Goal: Entertainment & Leisure: Consume media (video, audio)

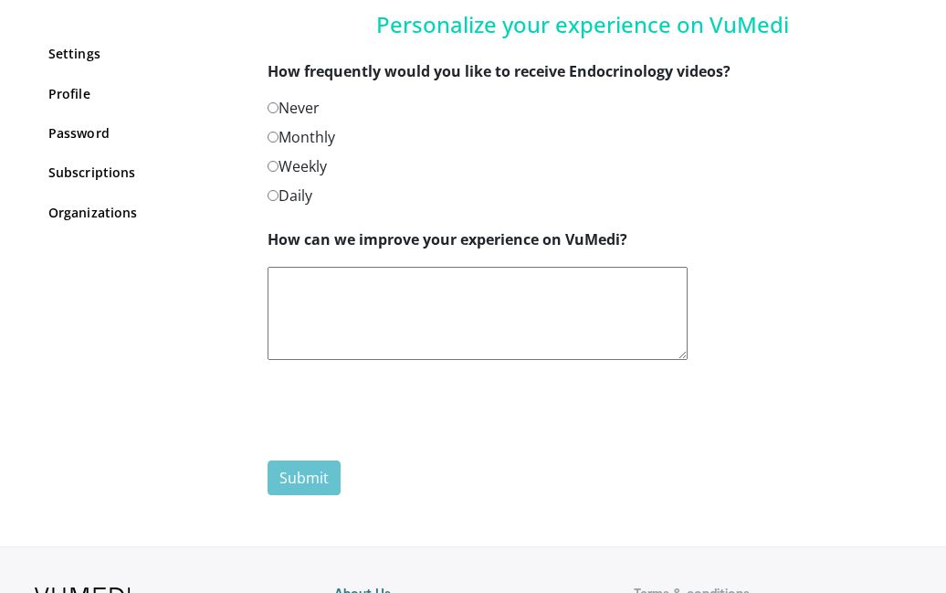
scroll to position [195, 0]
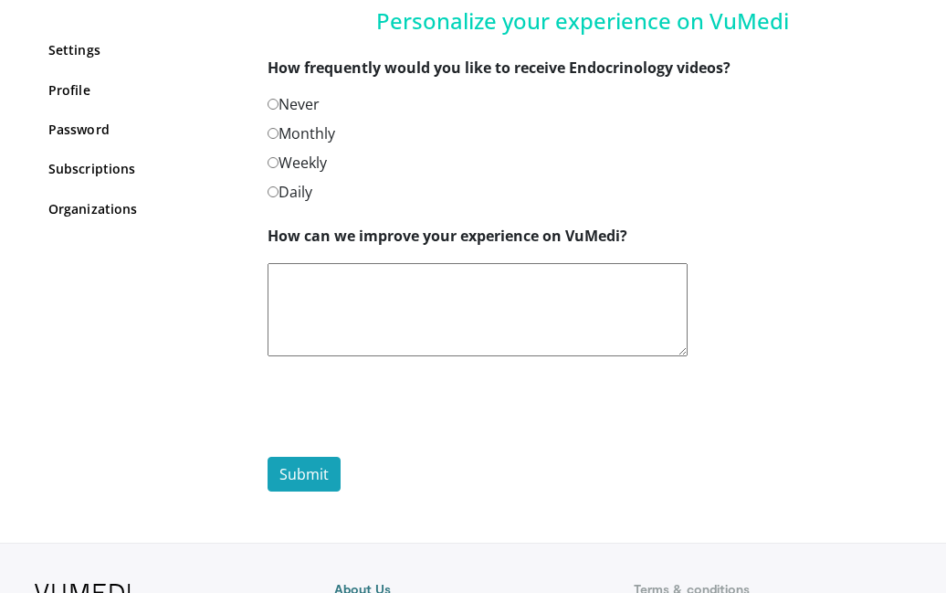
click at [310, 284] on textarea "How can we improve your experience on VuMedi?" at bounding box center [478, 309] width 420 height 93
type textarea "**********"
click at [303, 471] on button "Submit" at bounding box center [304, 474] width 73 height 35
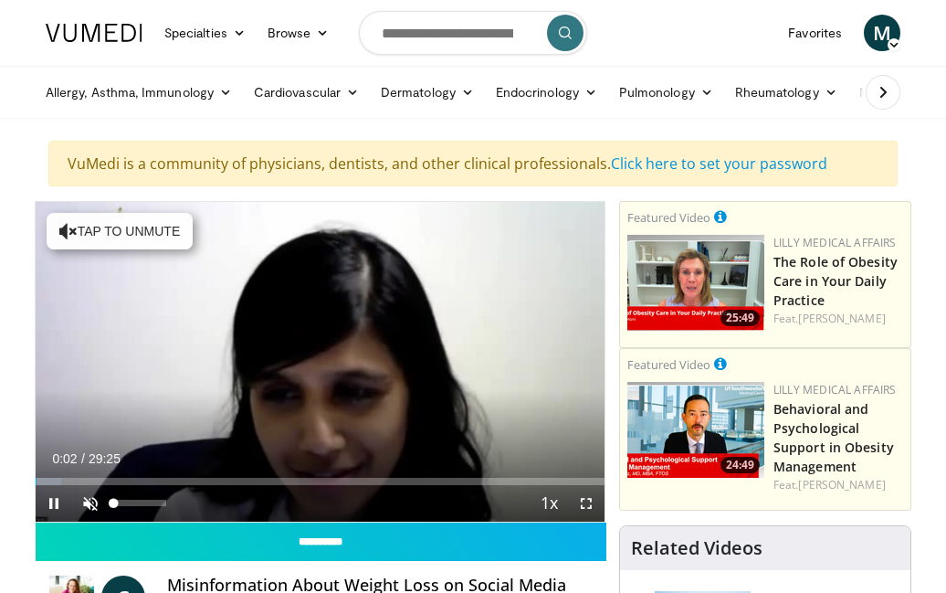
click at [90, 500] on span "Video Player" at bounding box center [90, 503] width 37 height 37
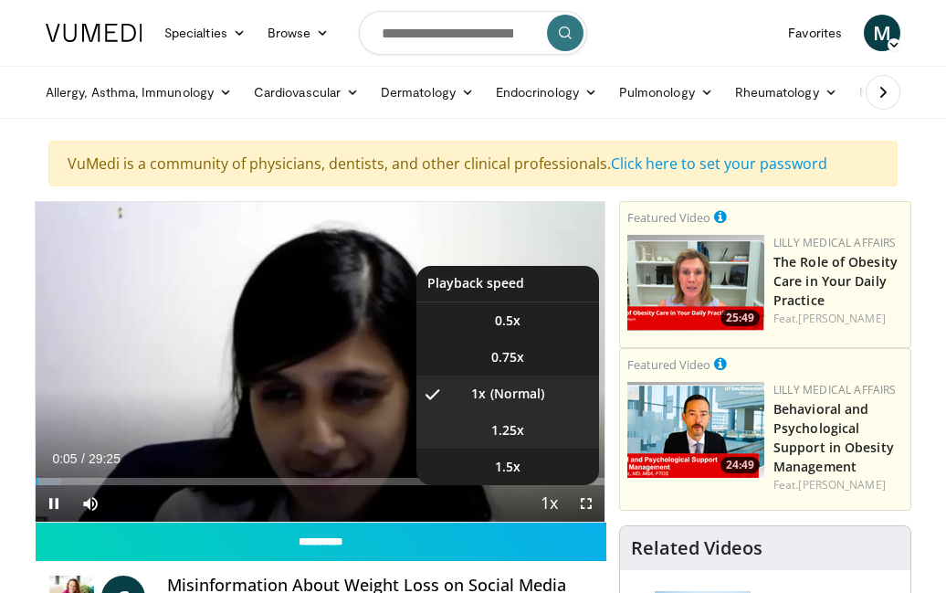
click at [493, 425] on span "1.25x" at bounding box center [507, 430] width 33 height 18
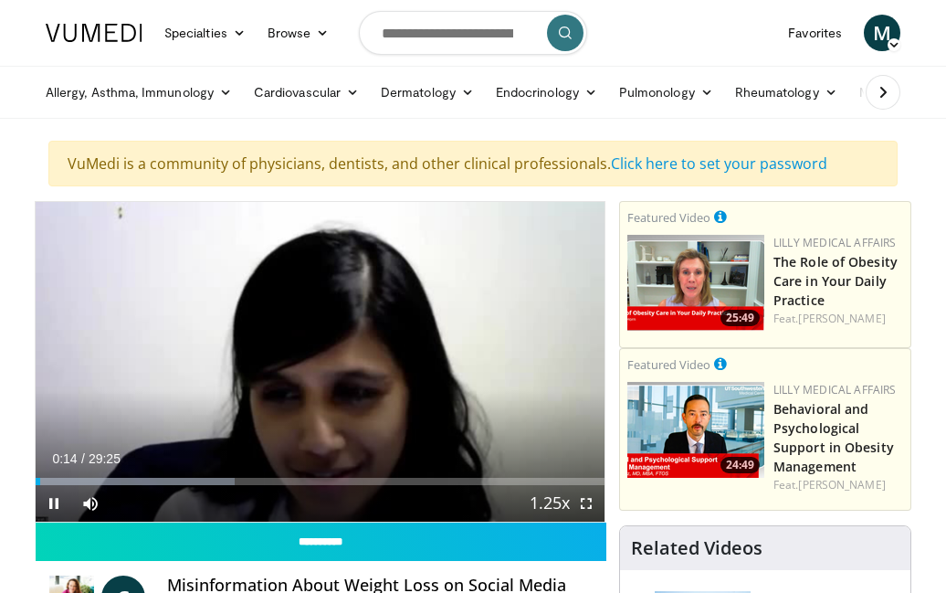
click at [586, 503] on span "Video Player" at bounding box center [586, 503] width 37 height 37
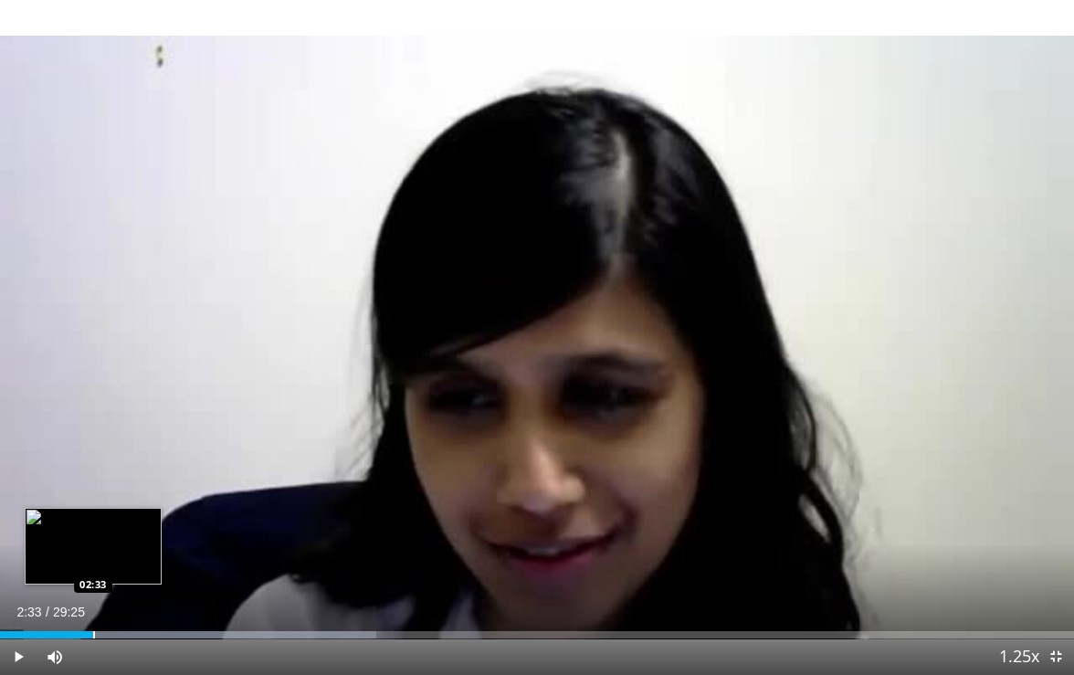
click at [93, 592] on div "Progress Bar" at bounding box center [94, 634] width 2 height 7
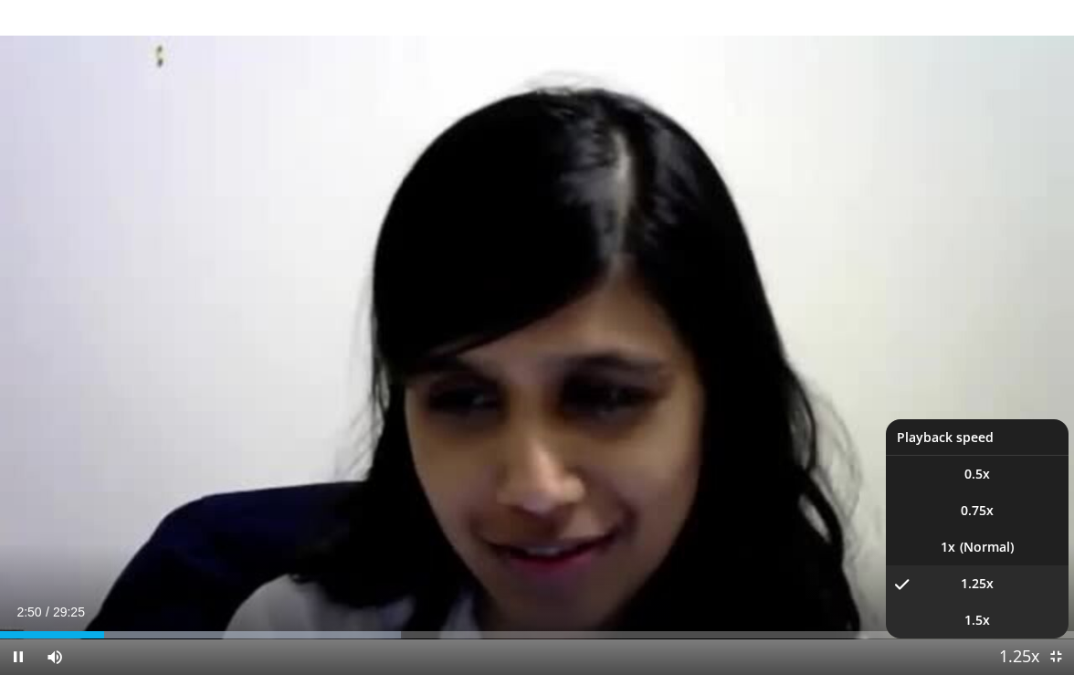
click at [946, 592] on li "1.5x" at bounding box center [977, 620] width 183 height 37
click at [946, 581] on span "1.25x" at bounding box center [977, 584] width 33 height 18
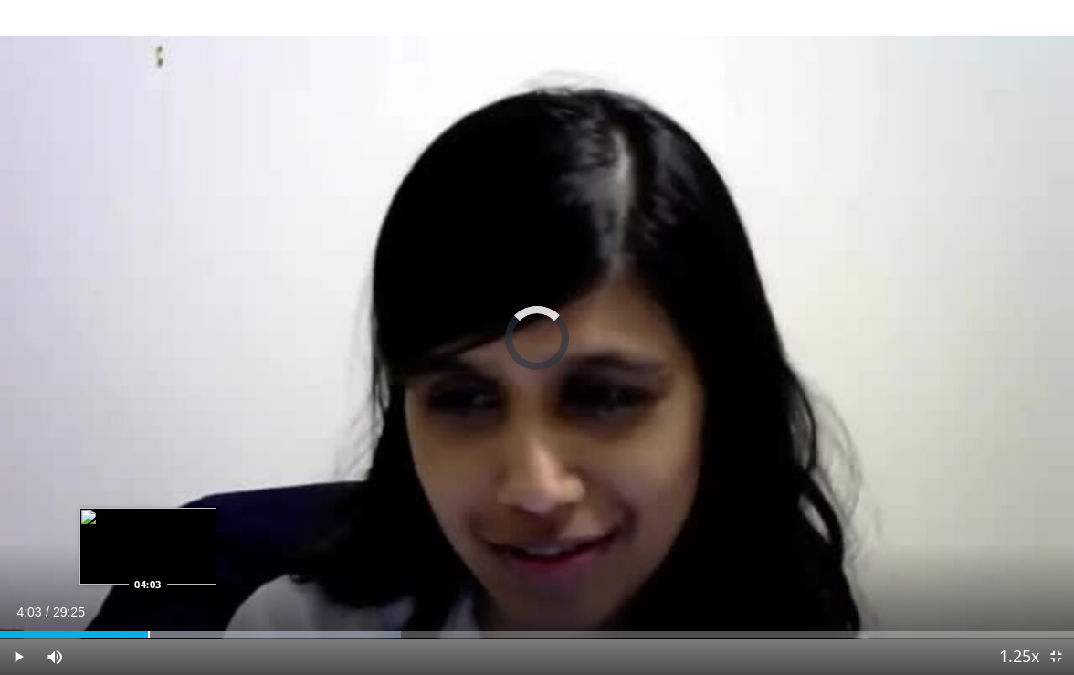
click at [148, 592] on div "Progress Bar" at bounding box center [149, 634] width 2 height 7
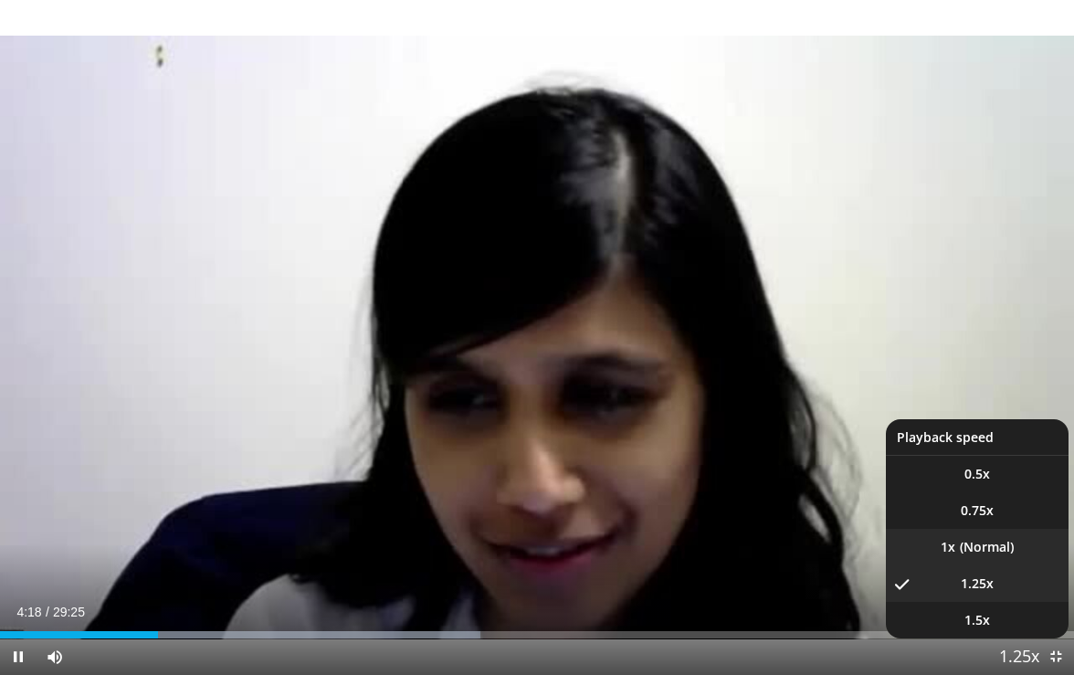
click at [946, 550] on li "1x" at bounding box center [977, 547] width 183 height 37
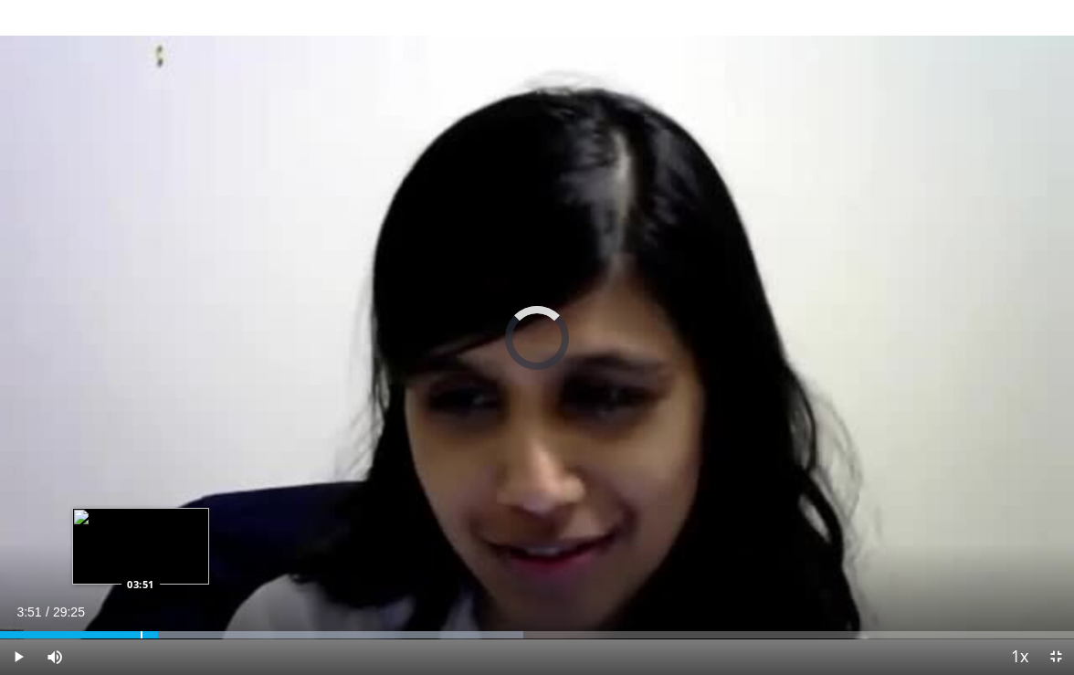
click at [141, 592] on div "Progress Bar" at bounding box center [142, 634] width 2 height 7
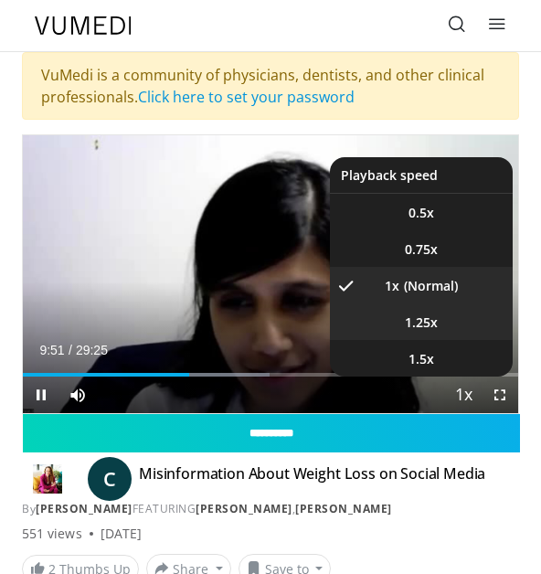
click at [412, 319] on span "1.25x" at bounding box center [421, 322] width 33 height 18
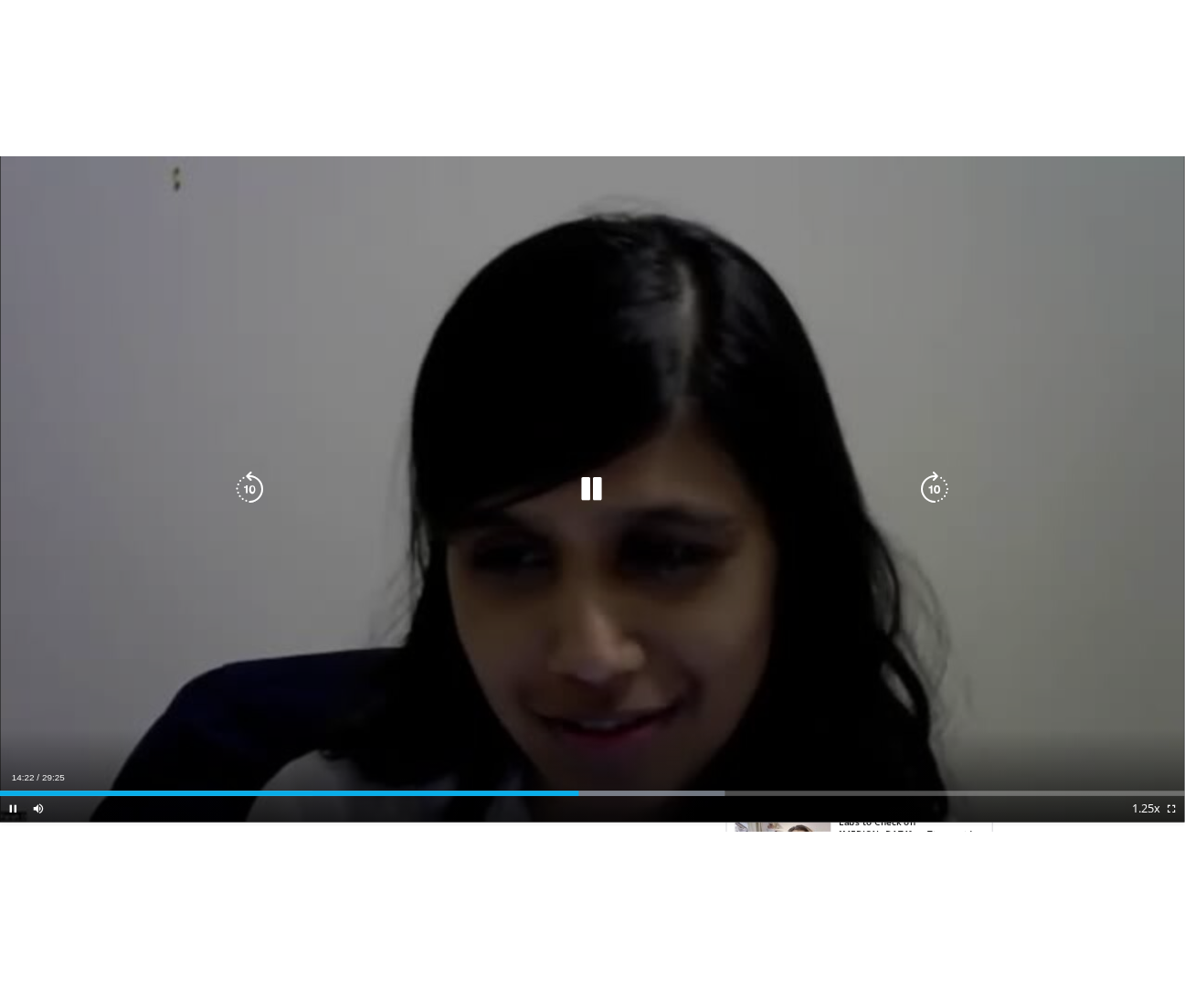
scroll to position [1474, 0]
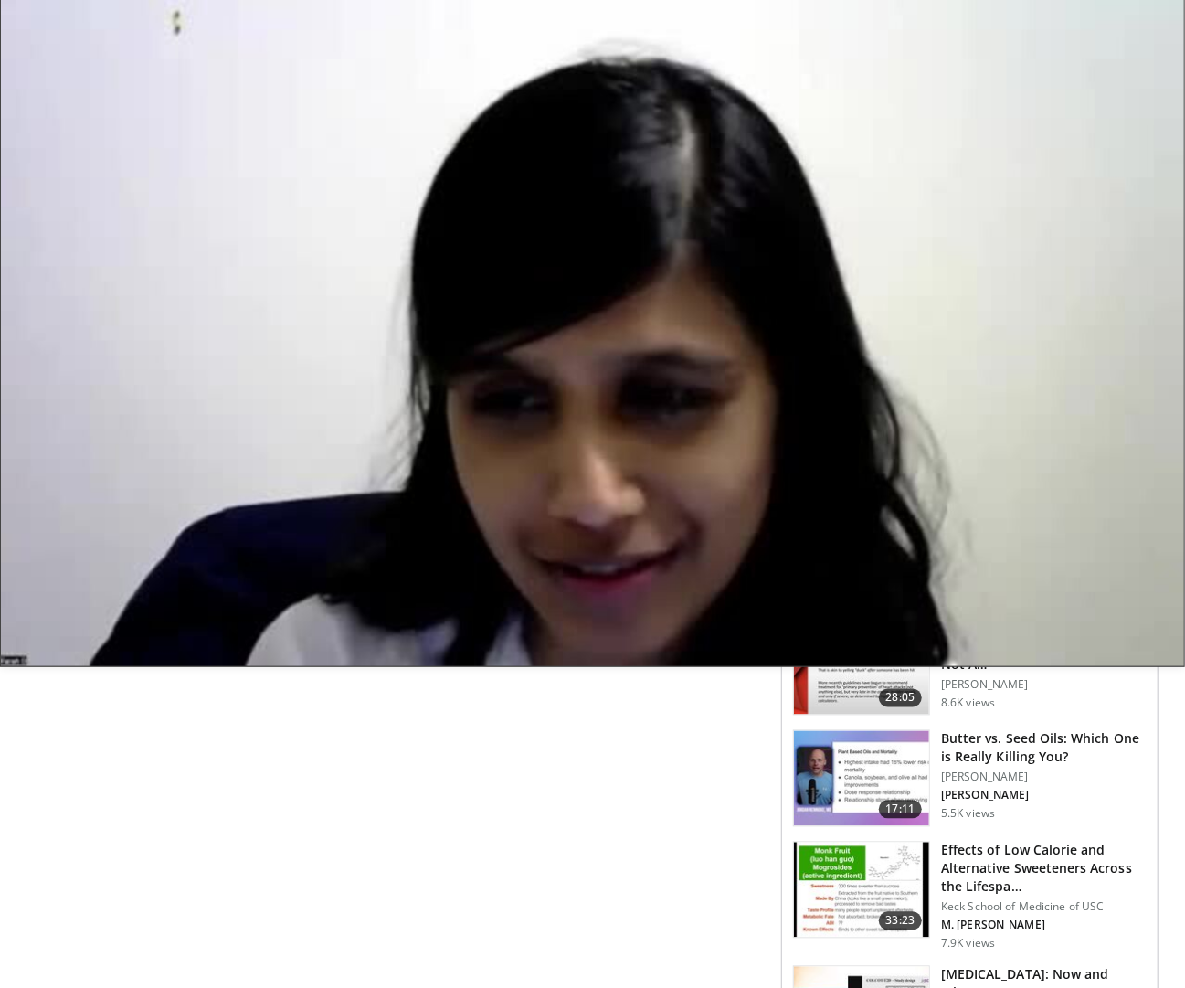
click at [320, 592] on div "**********" at bounding box center [403, 158] width 755 height 2863
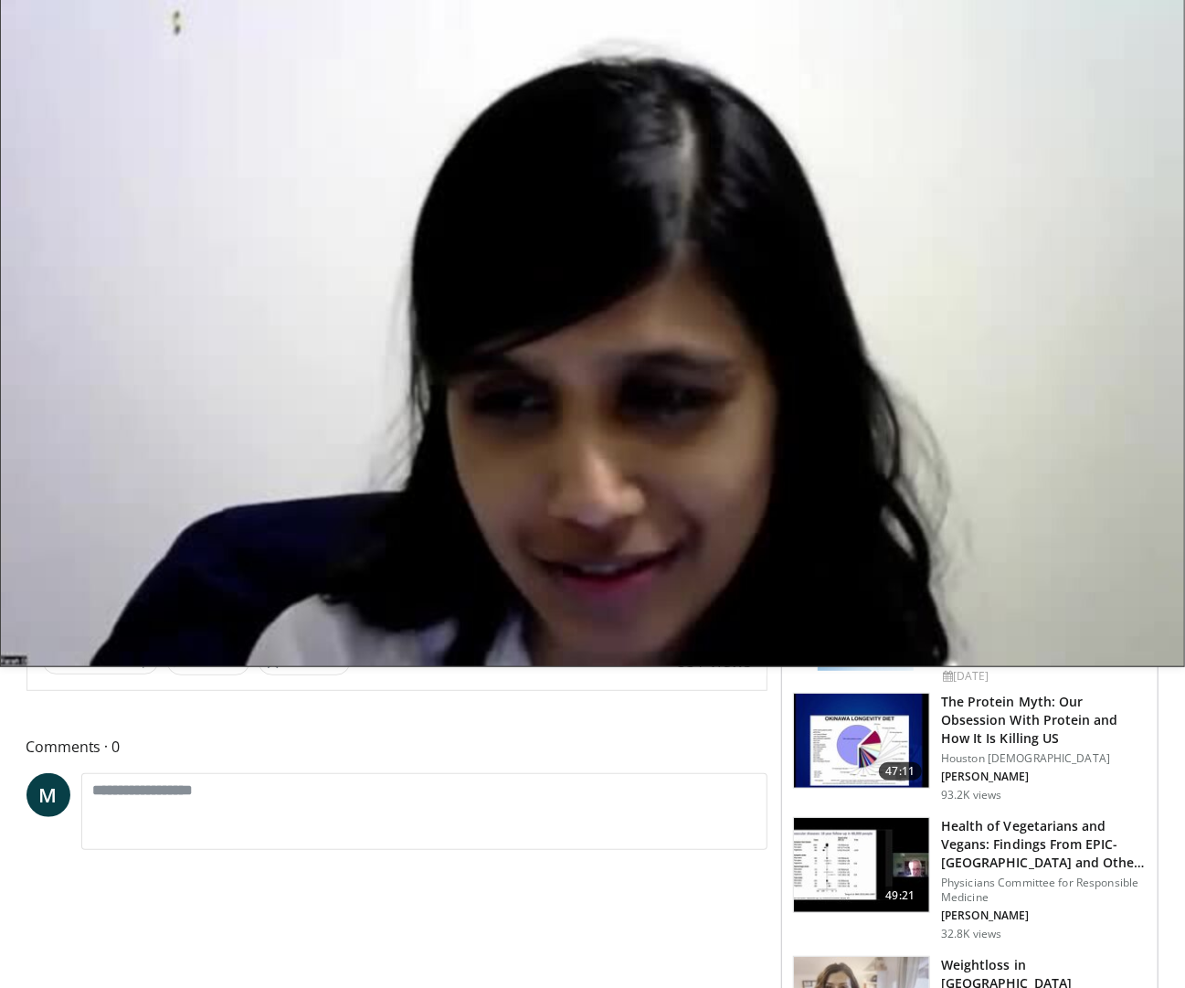
scroll to position [0, 0]
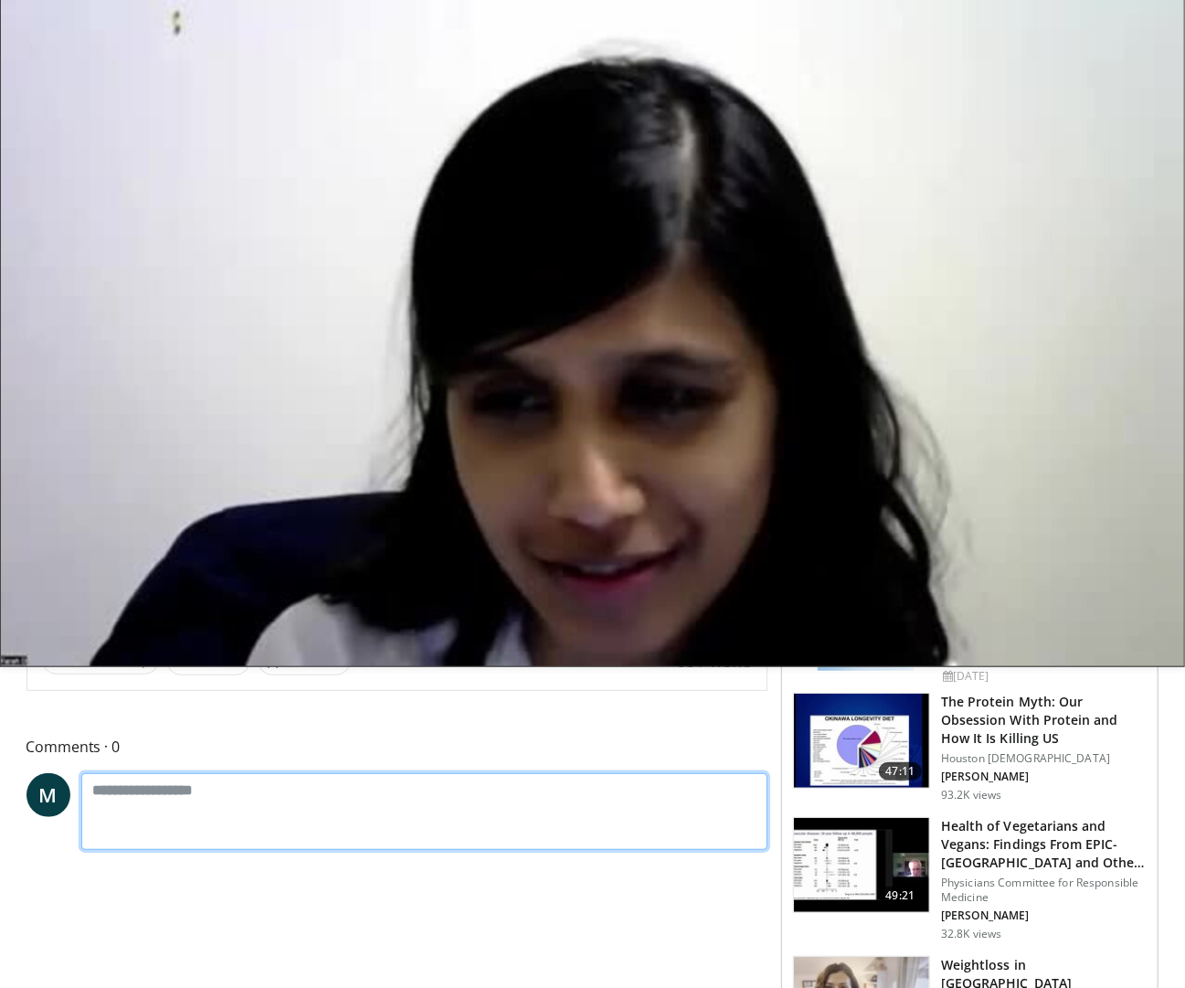
click at [269, 592] on textarea at bounding box center [424, 812] width 687 height 78
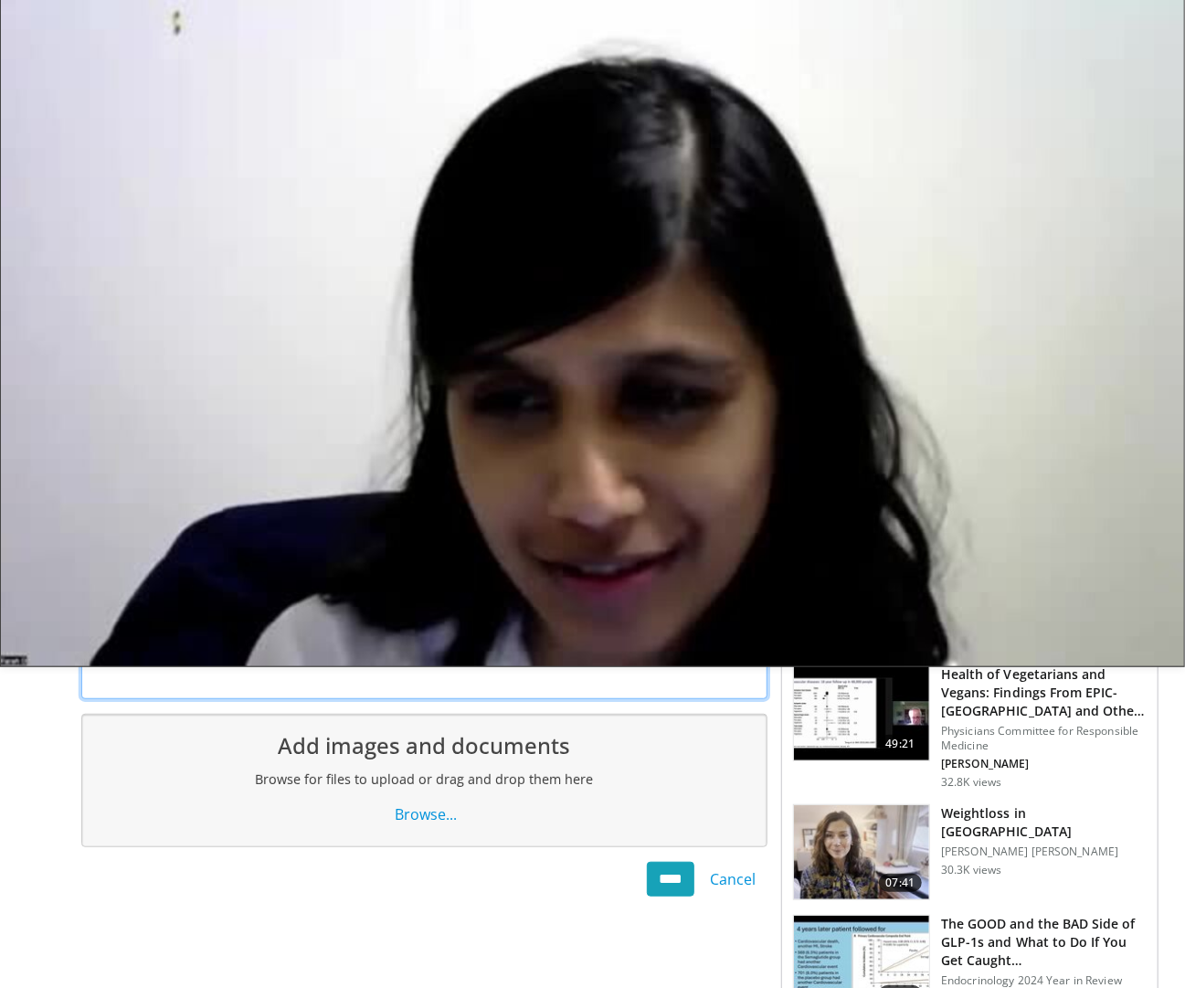
scroll to position [155, 0]
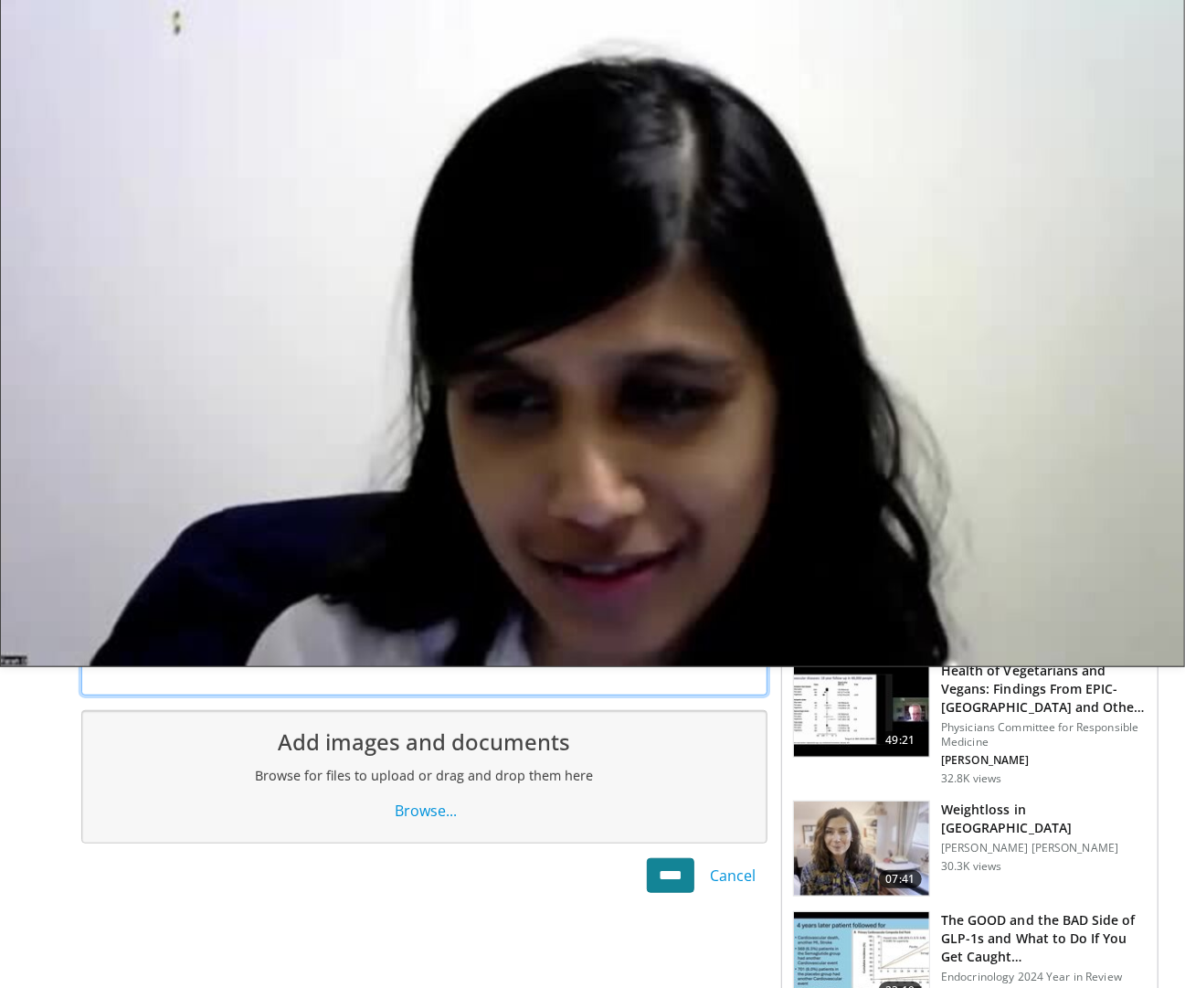
type textarea "**********"
click at [662, 592] on input "****" at bounding box center [671, 875] width 48 height 35
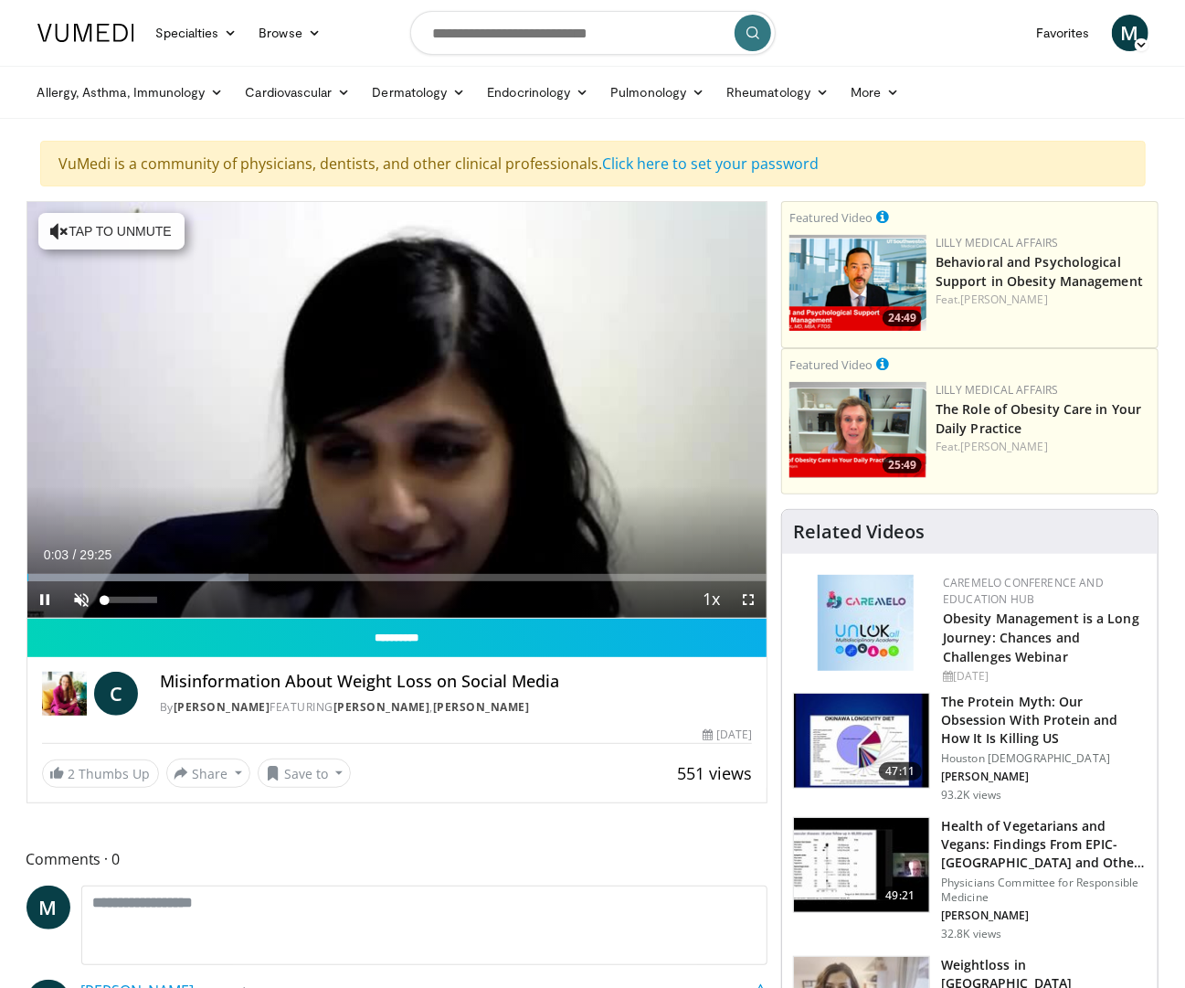
click at [85, 590] on span "Video Player" at bounding box center [82, 599] width 37 height 37
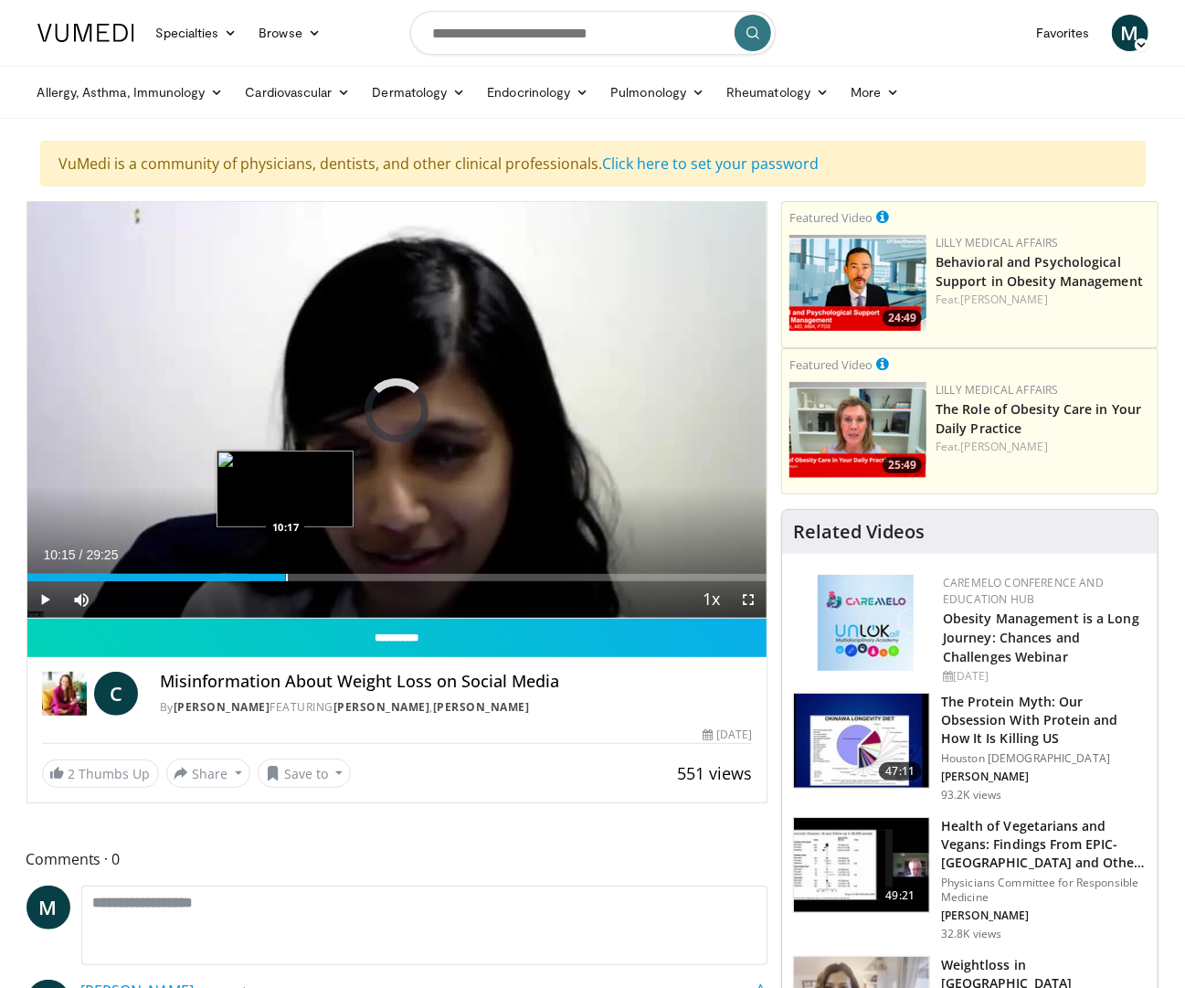
click at [286, 576] on div "Progress Bar" at bounding box center [287, 577] width 2 height 7
click at [322, 574] on div "Loaded : 64.56% 11:42 11:42" at bounding box center [397, 572] width 740 height 17
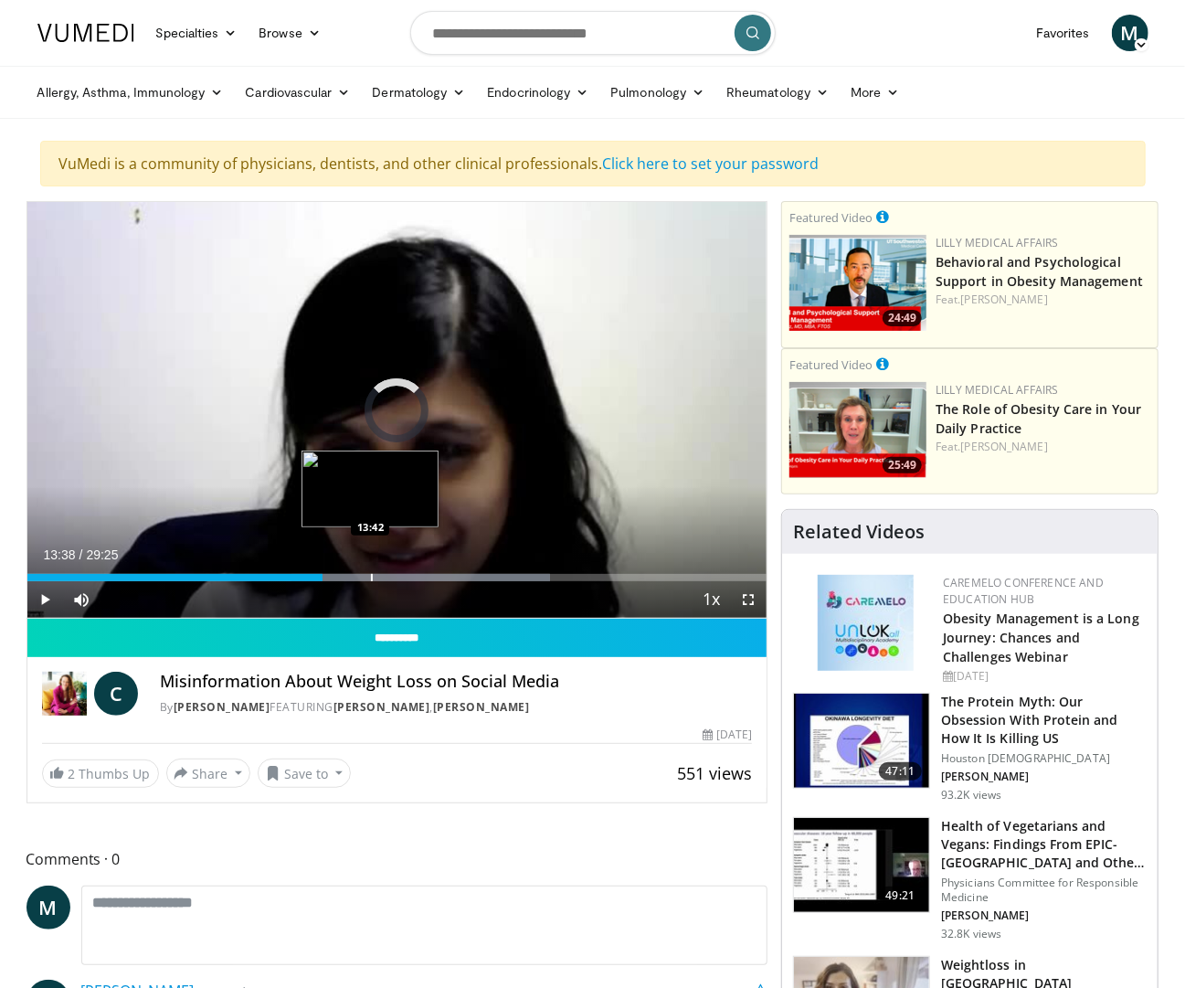
click at [371, 581] on div "Progress Bar" at bounding box center [372, 577] width 2 height 7
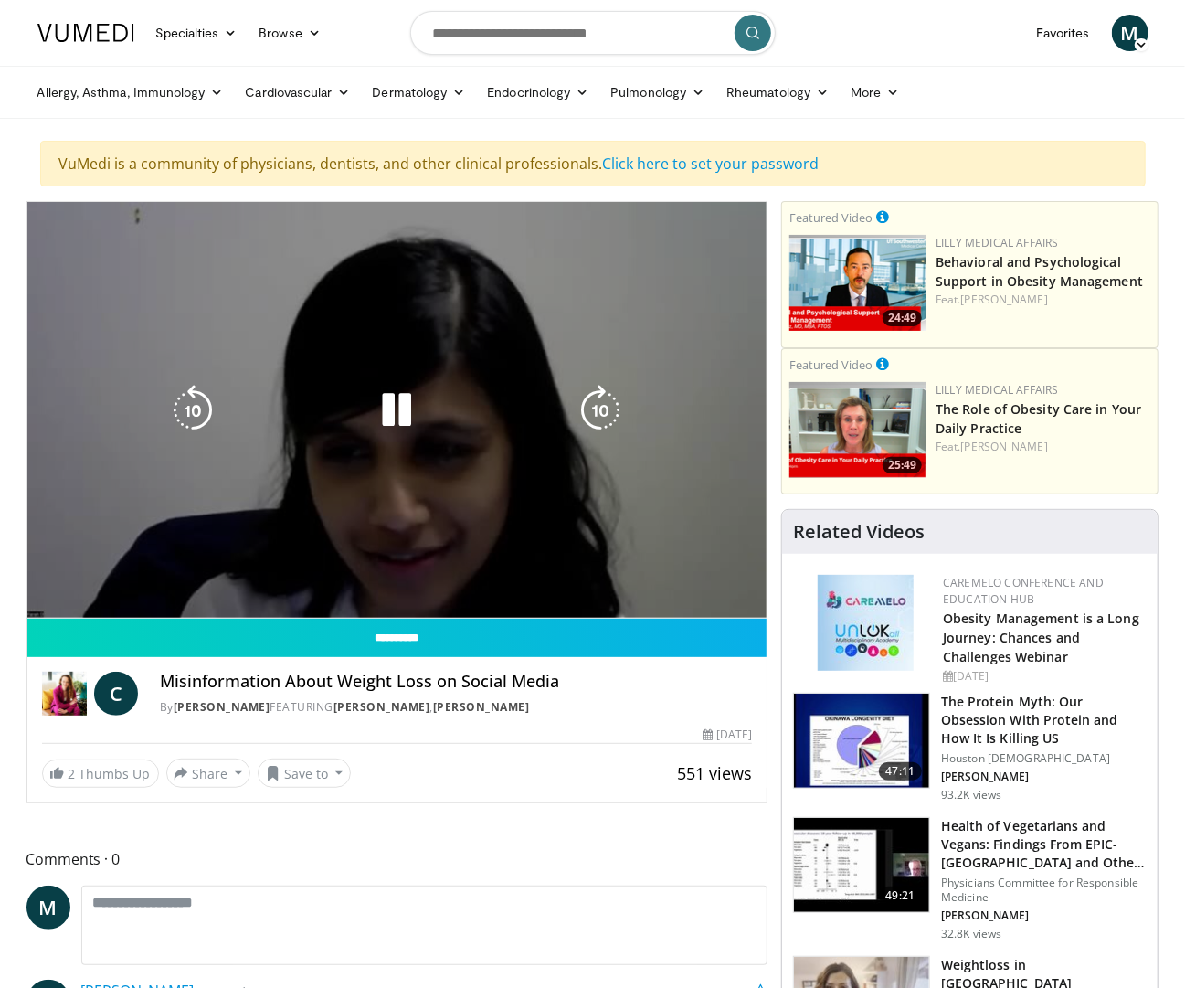
click at [683, 453] on div "10 seconds Tap to unmute" at bounding box center [397, 410] width 740 height 416
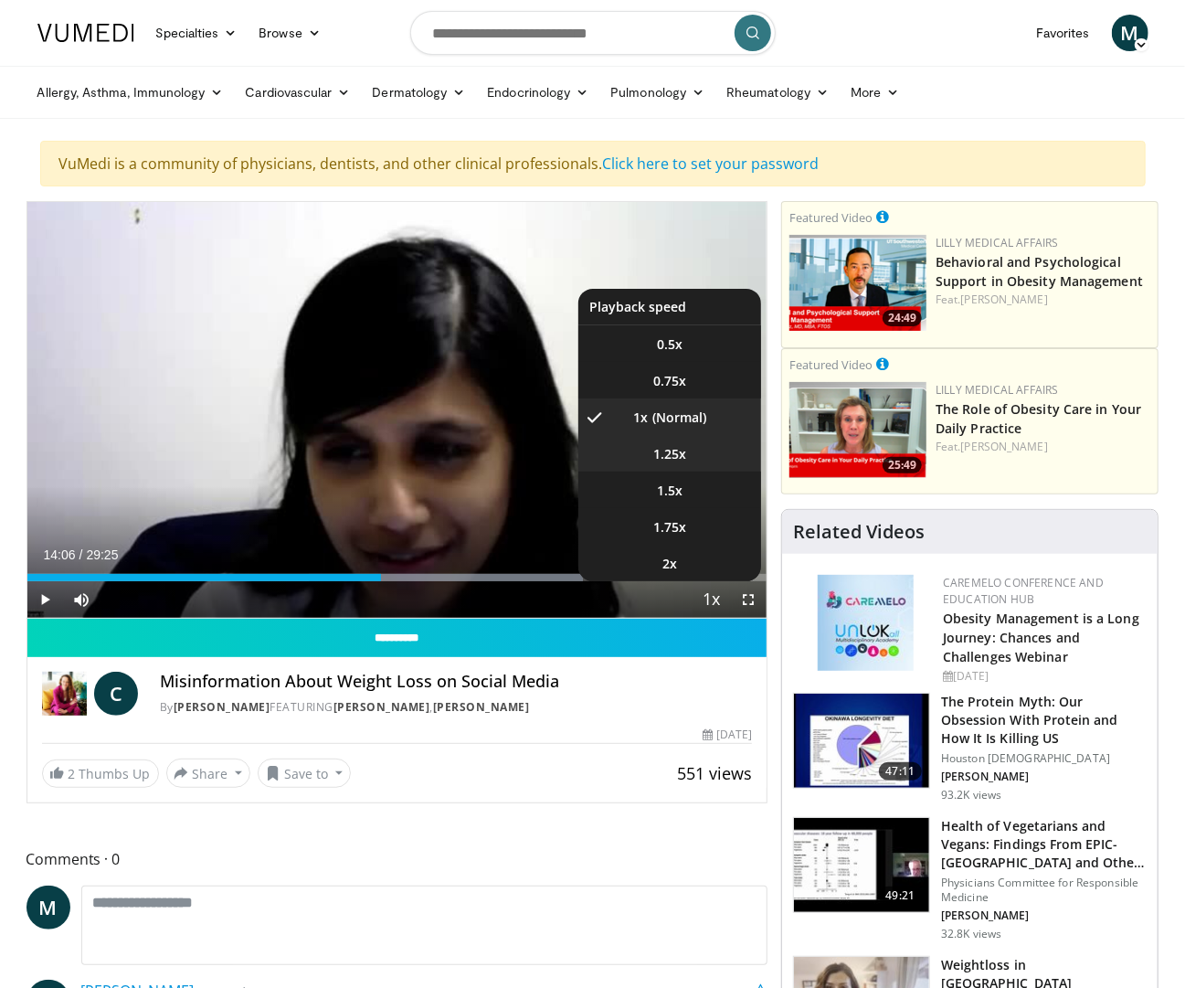
click at [687, 449] on li "1.25x" at bounding box center [669, 453] width 183 height 37
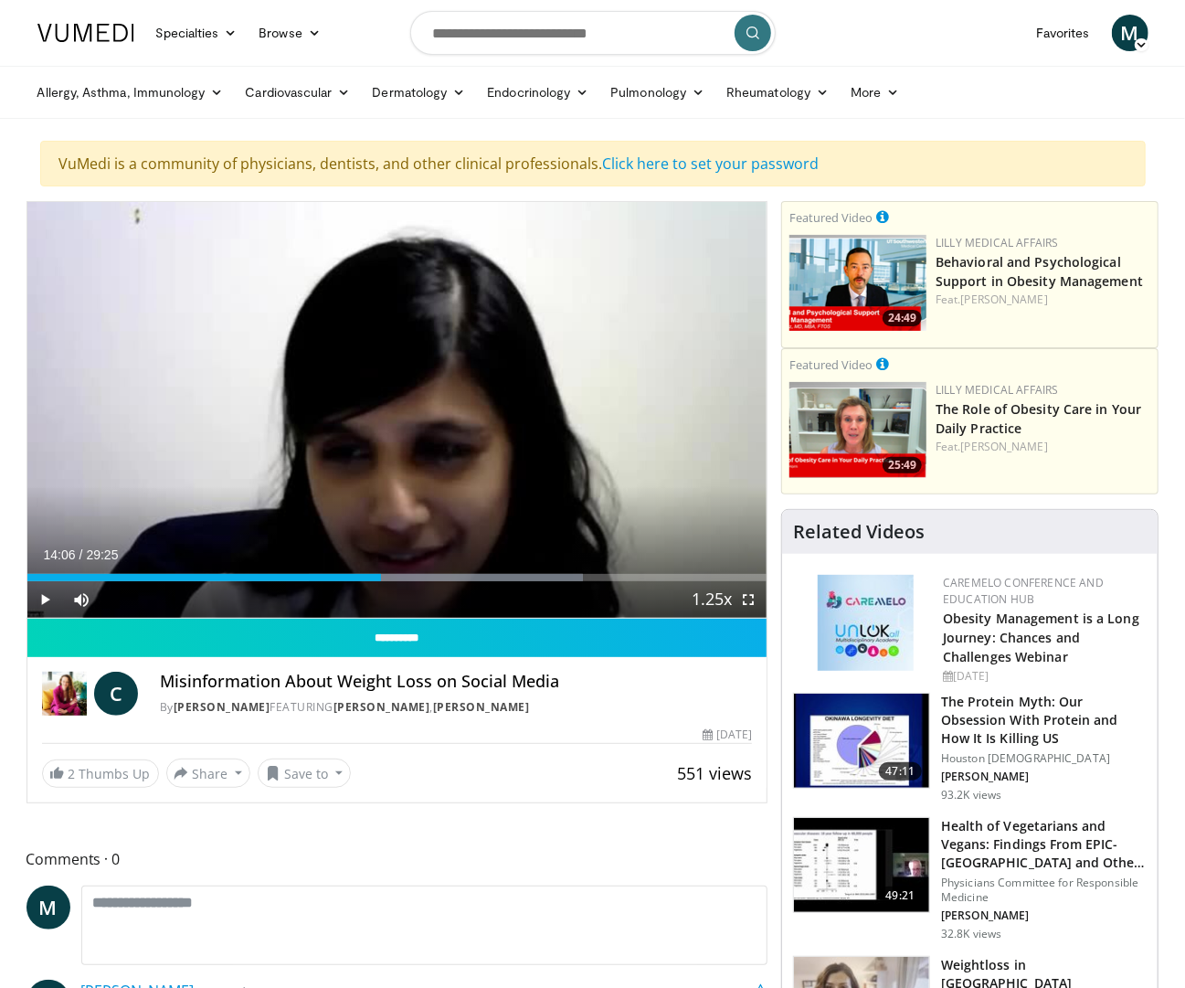
click at [45, 599] on span "Video Player" at bounding box center [45, 599] width 37 height 37
